Goal: Task Accomplishment & Management: Manage account settings

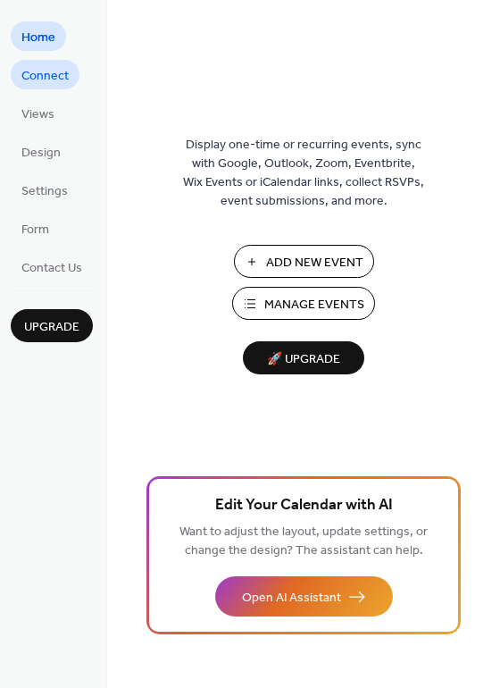
click at [55, 77] on span "Connect" at bounding box center [44, 76] width 47 height 19
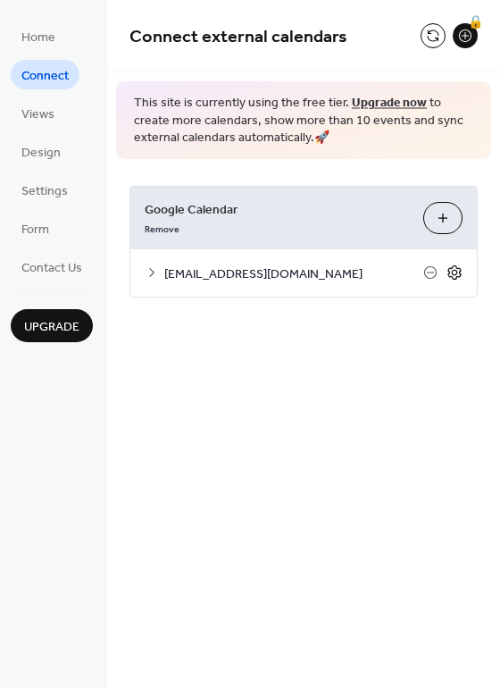
click at [454, 273] on icon at bounding box center [455, 272] width 16 height 16
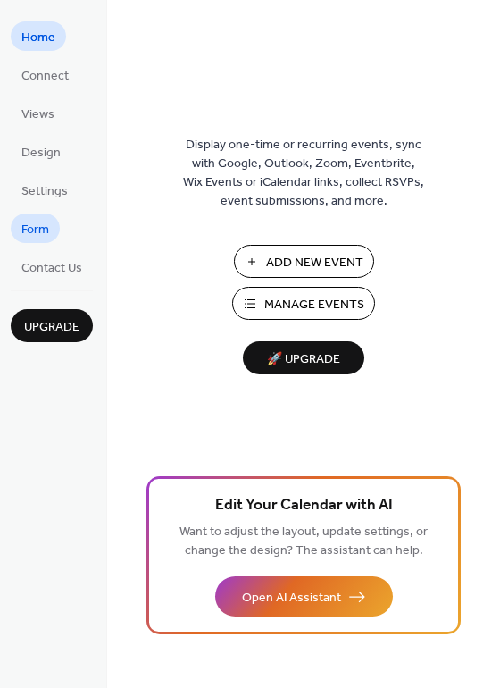
click at [49, 228] on span "Form" at bounding box center [35, 230] width 28 height 19
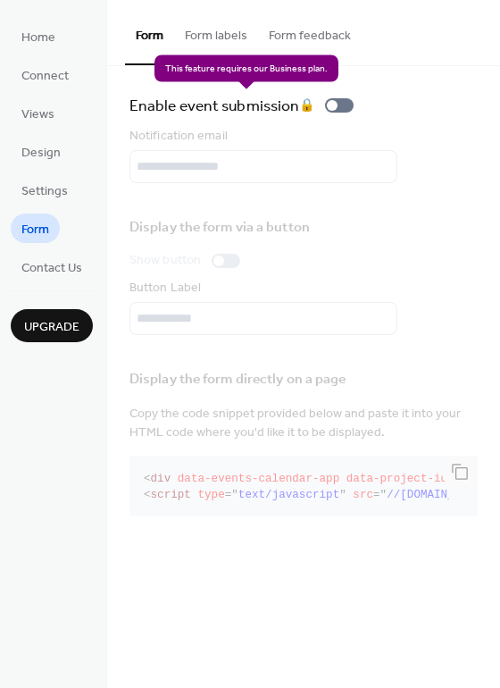
click at [328, 111] on div "Enable event submission 🔒" at bounding box center [245, 105] width 231 height 25
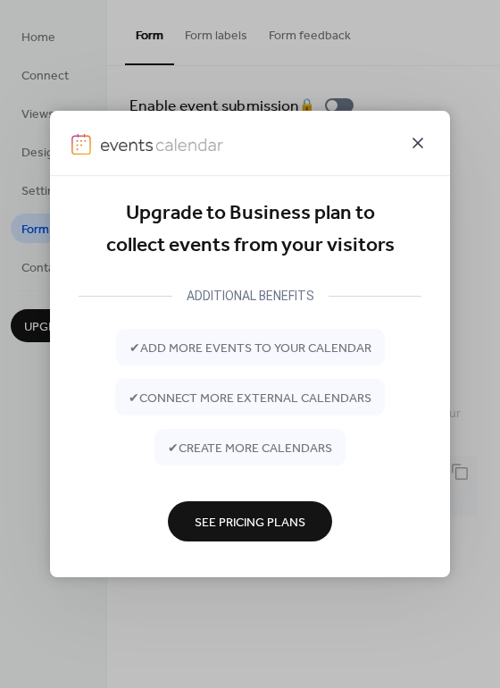
click at [411, 140] on icon at bounding box center [417, 142] width 21 height 21
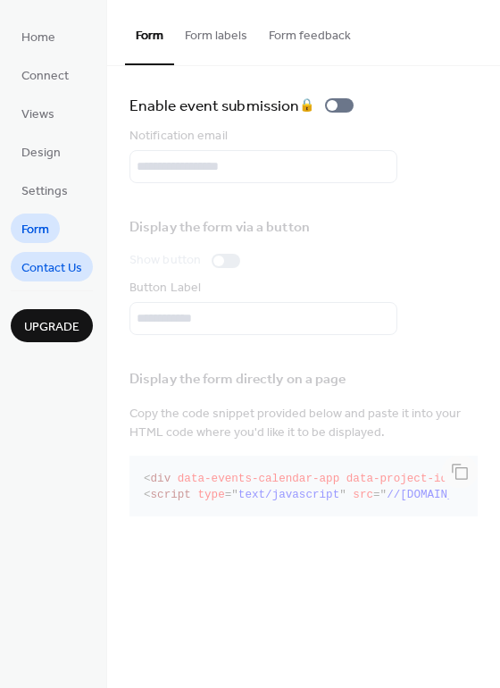
click at [61, 267] on span "Contact Us" at bounding box center [51, 268] width 61 height 19
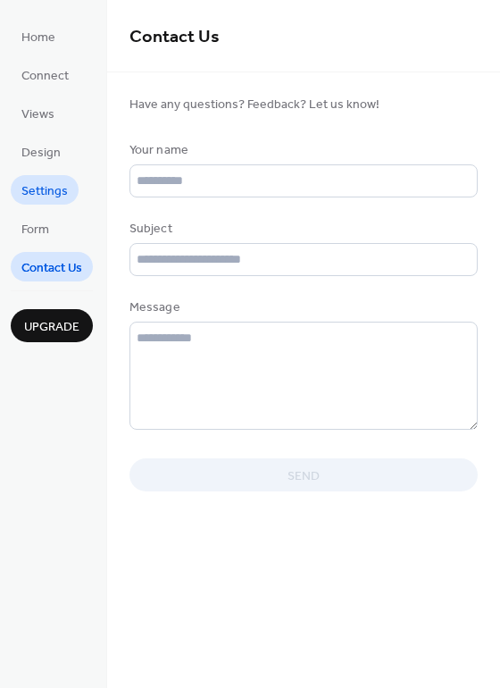
click at [57, 194] on span "Settings" at bounding box center [44, 191] width 46 height 19
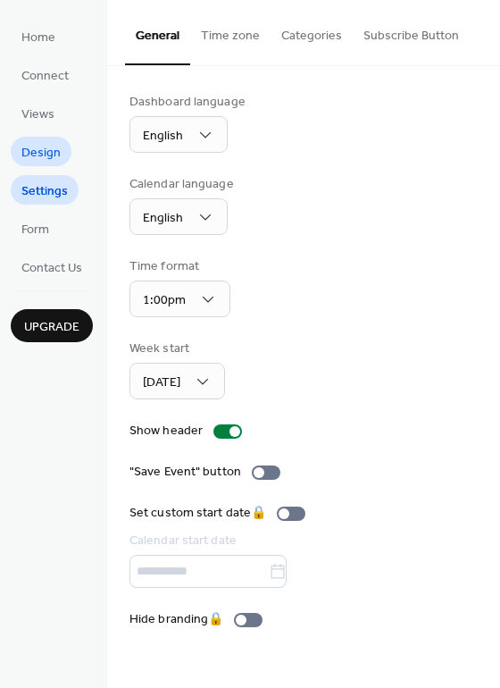
click at [54, 152] on span "Design" at bounding box center [40, 153] width 39 height 19
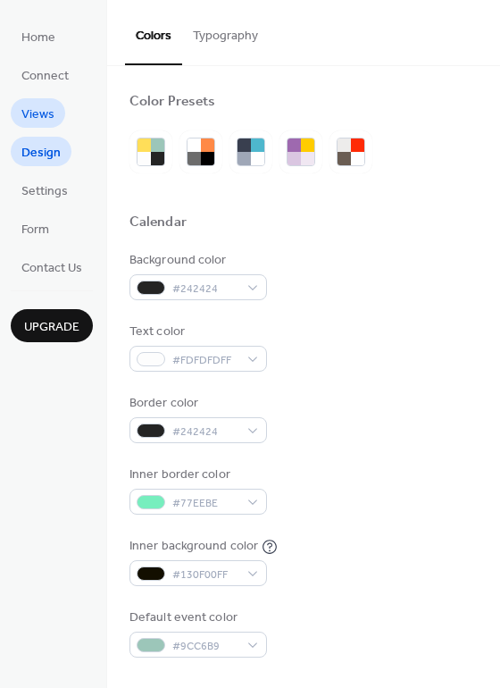
click at [52, 122] on span "Views" at bounding box center [37, 114] width 33 height 19
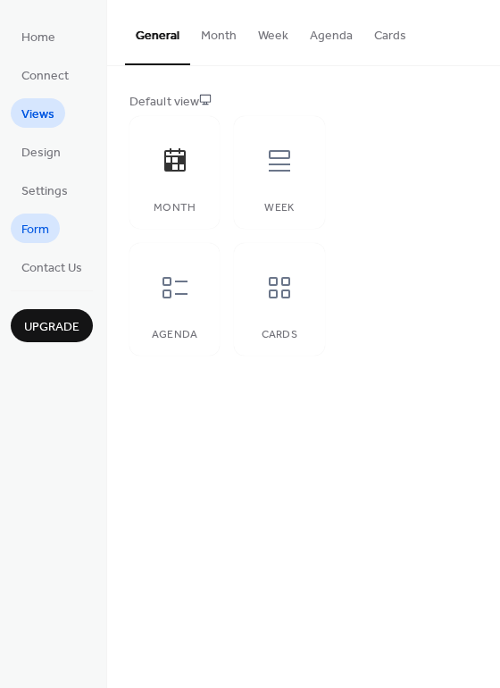
click at [44, 231] on span "Form" at bounding box center [35, 230] width 28 height 19
